Goal: Information Seeking & Learning: Learn about a topic

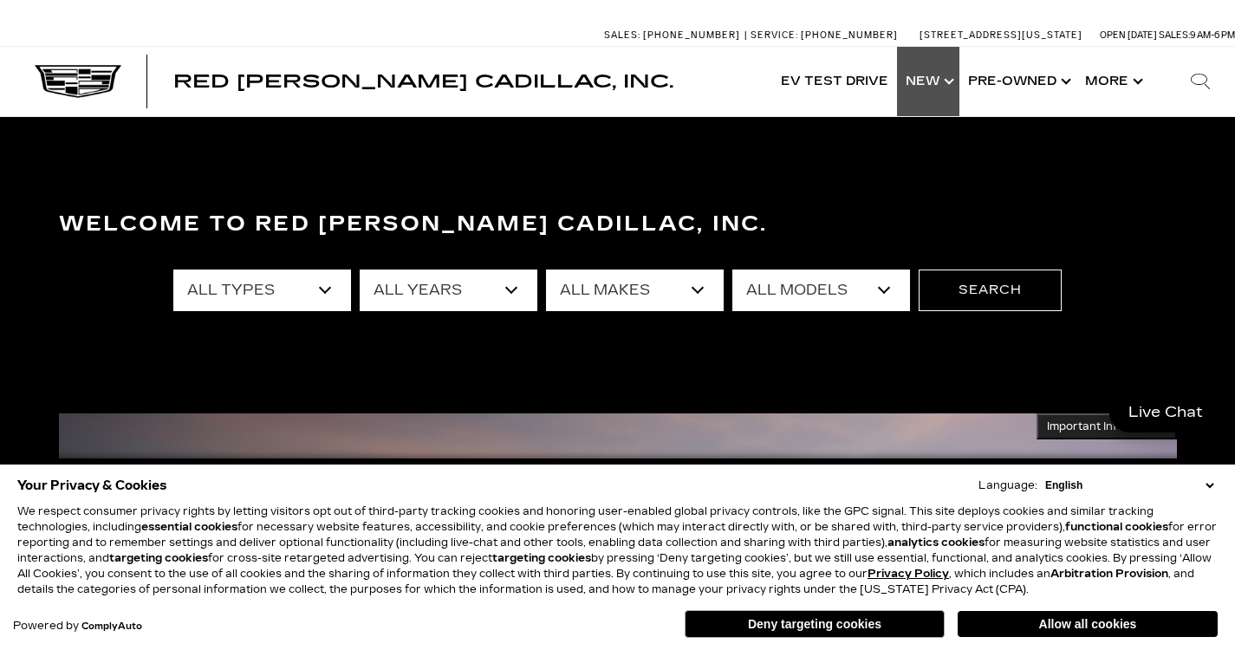
click at [927, 88] on link "Show New" at bounding box center [928, 81] width 62 height 69
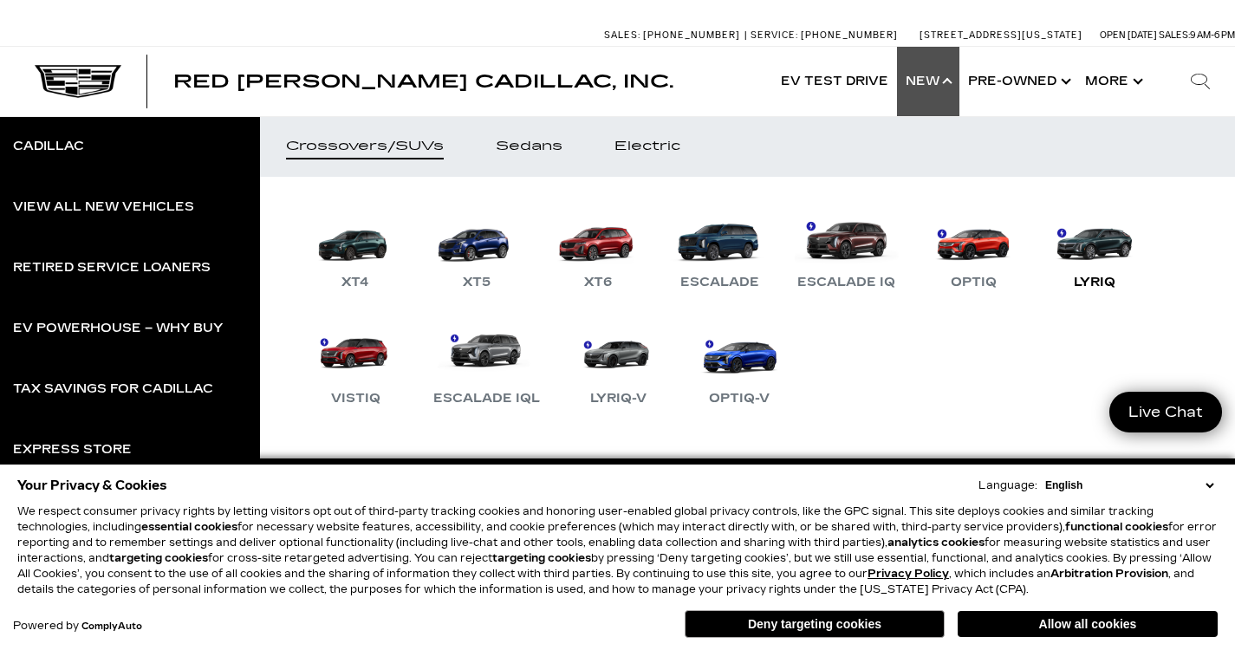
click at [1094, 242] on link "LYRIQ" at bounding box center [1095, 248] width 104 height 90
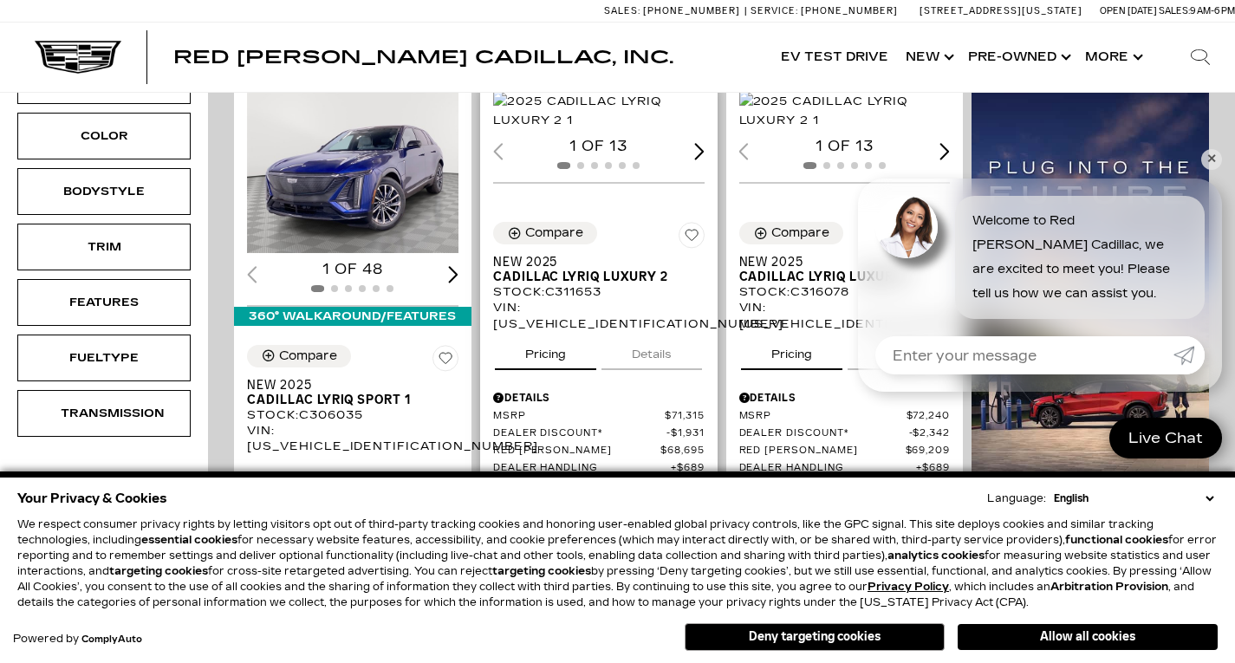
scroll to position [389, 0]
click at [1212, 158] on link "✕" at bounding box center [1211, 159] width 21 height 21
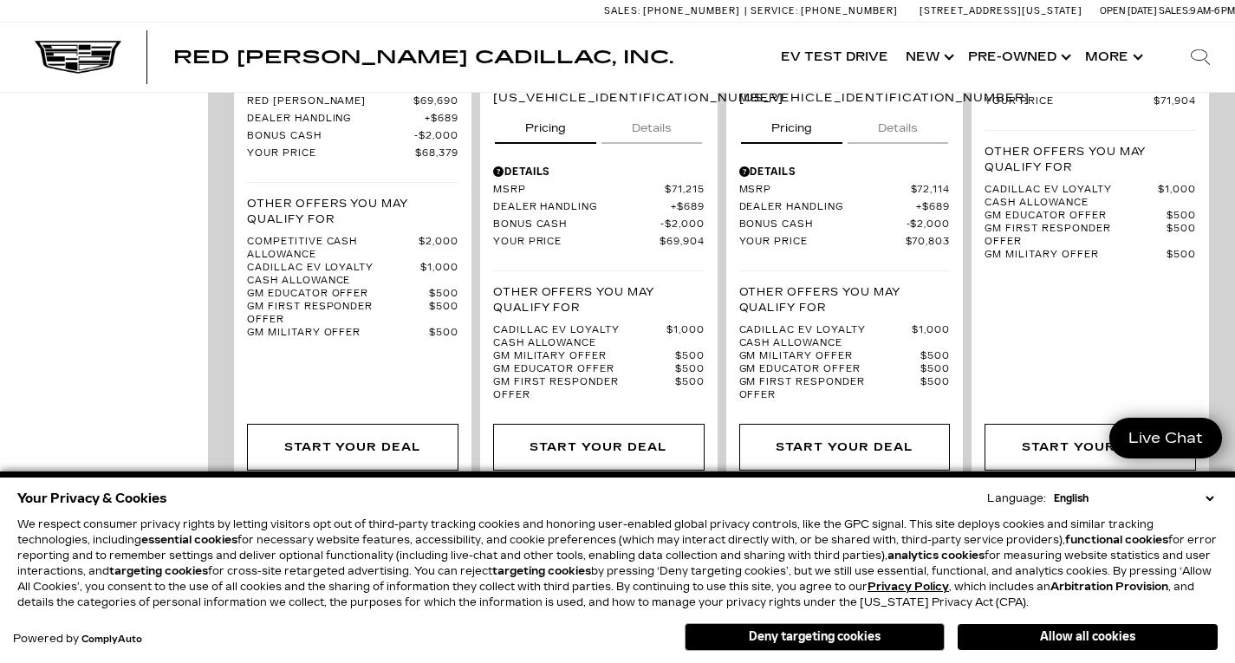
scroll to position [1545, 0]
